Goal: Check status: Check status

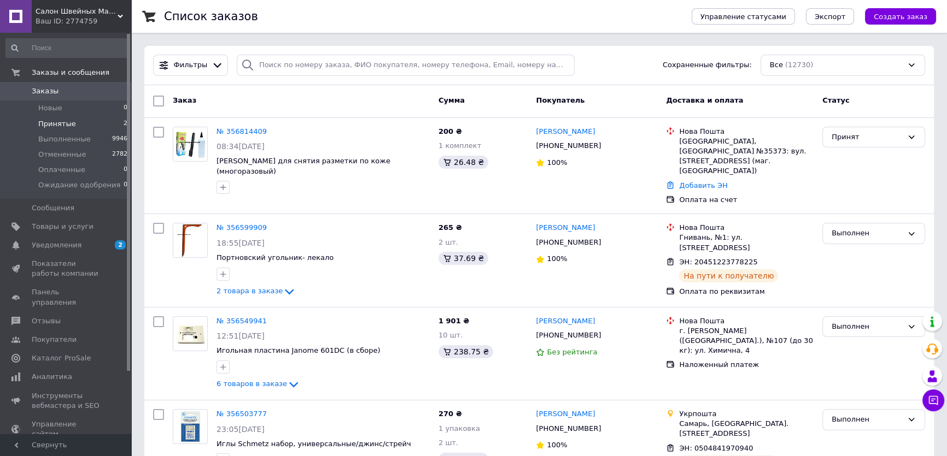
click at [52, 127] on span "Принятые" at bounding box center [57, 124] width 38 height 10
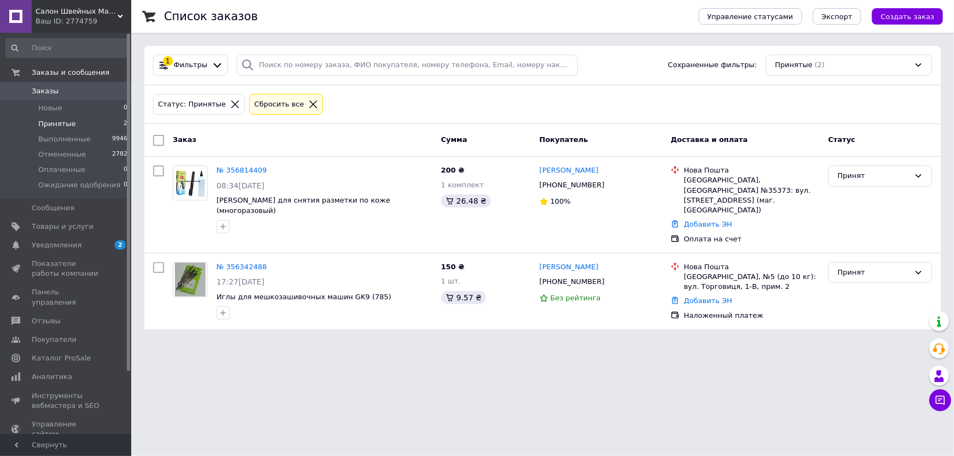
click at [241, 168] on link "№ 356814409" at bounding box center [241, 170] width 50 height 8
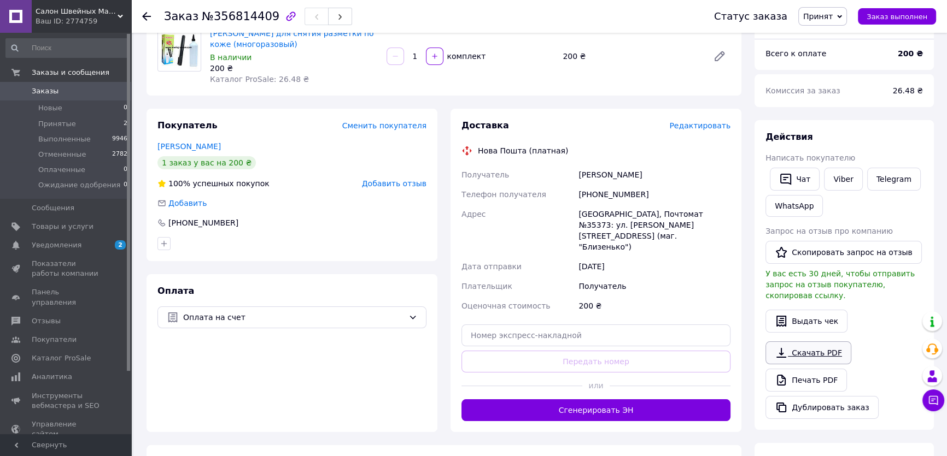
scroll to position [99, 0]
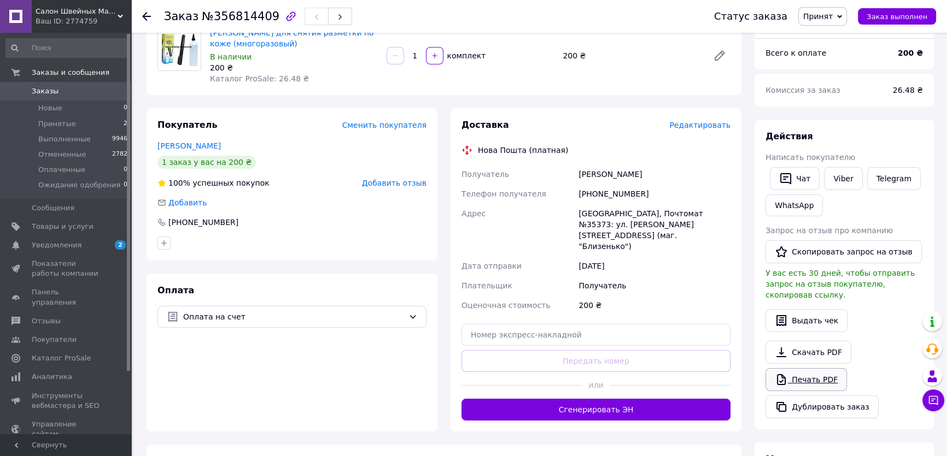
click at [821, 372] on link "Печать PDF" at bounding box center [805, 379] width 81 height 23
drag, startPoint x: 642, startPoint y: 189, endPoint x: 566, endPoint y: 191, distance: 76.0
click at [566, 191] on div "Получатель [PERSON_NAME] Телефон получателя [PHONE_NUMBER] Адрес [GEOGRAPHIC_DA…" at bounding box center [595, 239] width 273 height 151
copy div "Телефон получателя [PHONE_NUMBER]"
drag, startPoint x: 630, startPoint y: 172, endPoint x: 545, endPoint y: 175, distance: 84.8
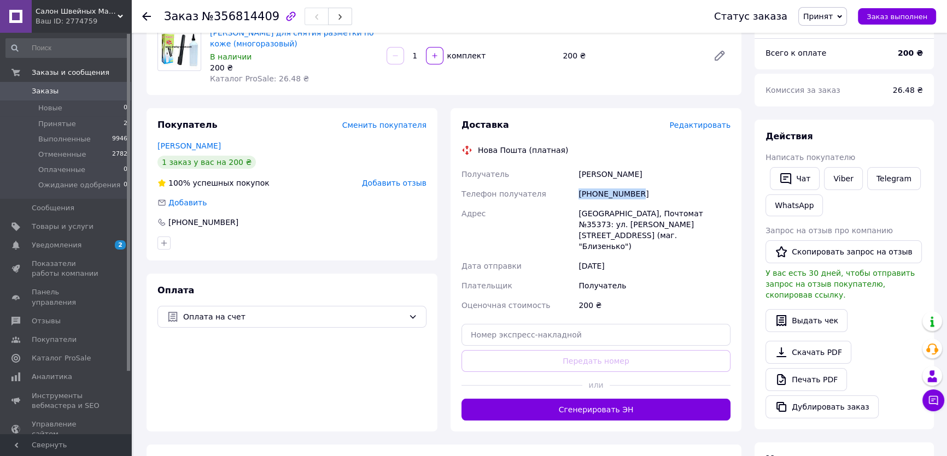
click at [545, 175] on div "Получатель [PERSON_NAME] Телефон получателя [PHONE_NUMBER] Адрес [GEOGRAPHIC_DA…" at bounding box center [595, 239] width 273 height 151
copy div "Получатель [PERSON_NAME]"
